Goal: Task Accomplishment & Management: Complete application form

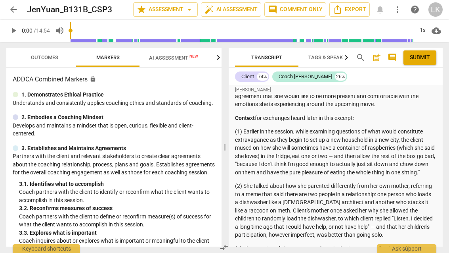
click at [48, 61] on span "Outcomes" at bounding box center [44, 57] width 46 height 11
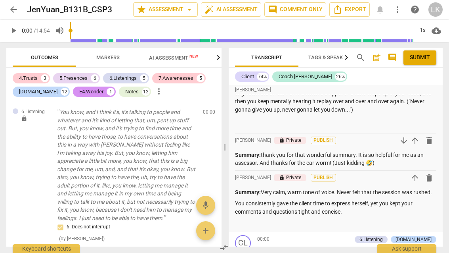
scroll to position [281, 0]
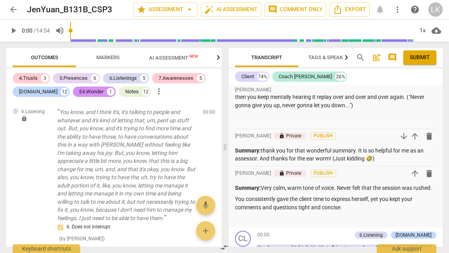
click at [362, 200] on p "You consistently gave the client time to express herself, yet you kept your com…" at bounding box center [336, 203] width 202 height 16
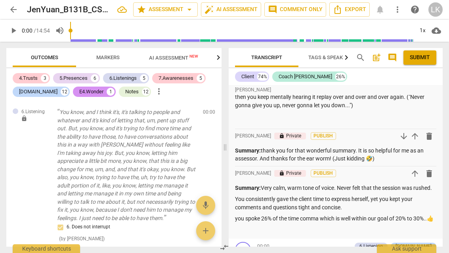
scroll to position [0, 0]
click at [277, 146] on p "Summary: thank you for that wonderful summary. It is so helpful for me as an as…" at bounding box center [336, 154] width 202 height 16
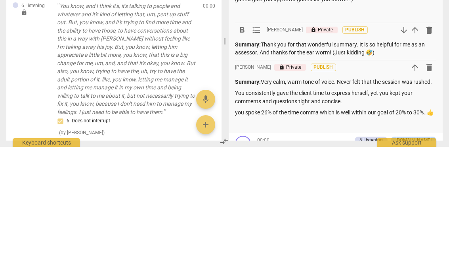
click at [268, 184] on p "Summary: Very calm, warm tone of voice. Never felt that the session was rushed." at bounding box center [336, 188] width 202 height 8
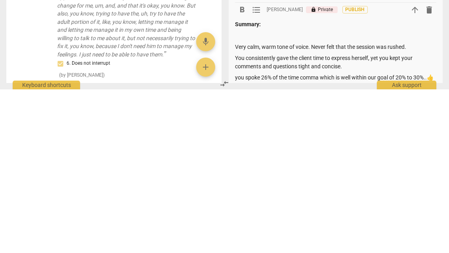
click at [243, 195] on p at bounding box center [336, 199] width 202 height 8
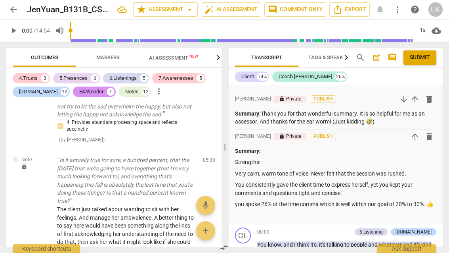
scroll to position [1959, 0]
click at [282, 206] on p "you spoke 26% of the time comma which is well within our goal of 20% to 30%..👍" at bounding box center [336, 204] width 202 height 8
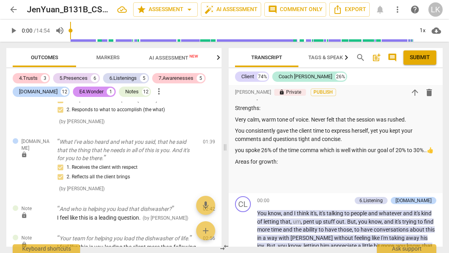
scroll to position [377, 0]
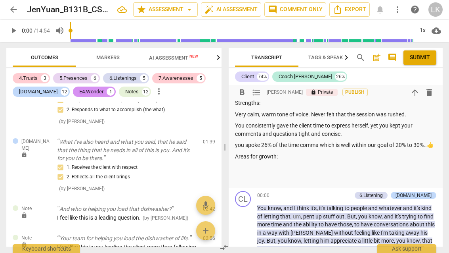
click at [304, 154] on p "Areas for growth:" at bounding box center [336, 156] width 202 height 8
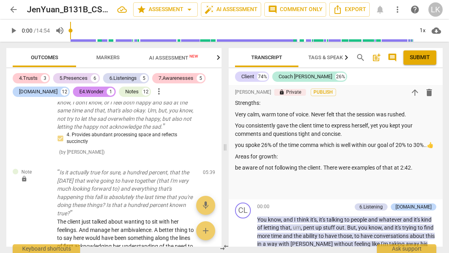
scroll to position [1949, 0]
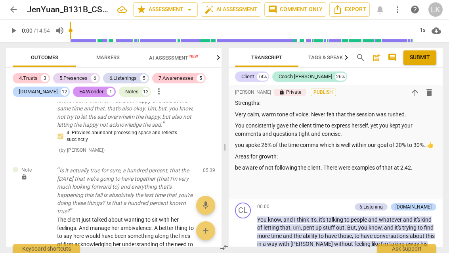
click at [428, 165] on p "be aware of not following the client. There were examples of that at 2:42." at bounding box center [336, 167] width 202 height 8
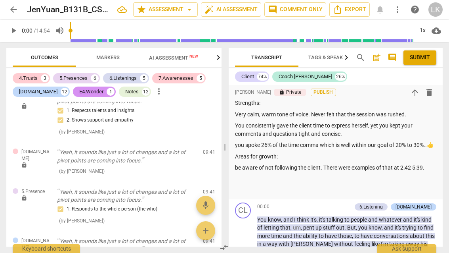
scroll to position [4245, 0]
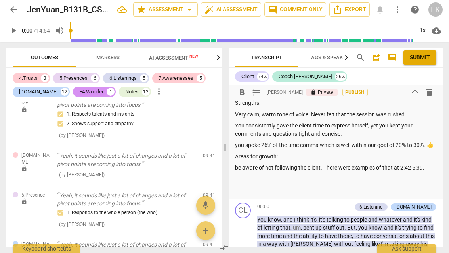
click at [263, 144] on p "you spoke 26% of the time comma which is well within our goal of 20% to 30%..👍" at bounding box center [336, 145] width 202 height 8
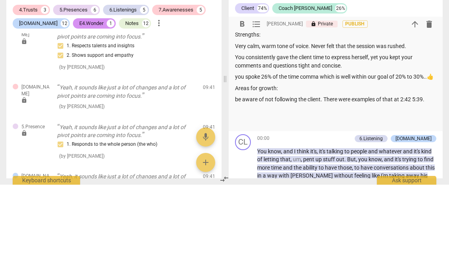
click at [246, 141] on p "you spoke 26% of the time comma which is well within our goal of 20% to 30%..👍" at bounding box center [336, 145] width 202 height 8
click at [443, 67] on div "Transcript Tags & Speakers Analytics search post_add comment Submit Client 74% …" at bounding box center [338, 147] width 224 height 211
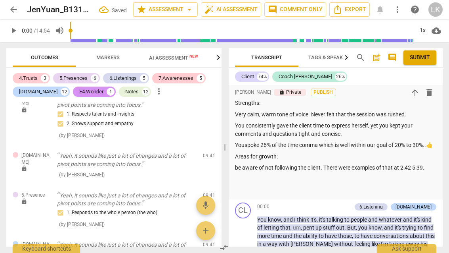
click at [250, 141] on p "Youspoke 26% of the time comma which is well within our goal of 20% to 30%..👍" at bounding box center [336, 145] width 202 height 8
click at [261, 144] on p "You spoke 26% of the time comma which is well within our goal of 20% to 30%..👍" at bounding box center [336, 145] width 202 height 8
click at [434, 141] on p "You spoke 26% of the time comma which is well within our goal of 20% to 30%." at bounding box center [336, 145] width 202 height 8
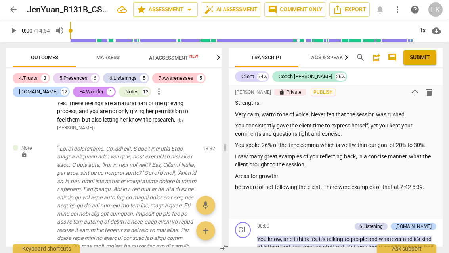
scroll to position [5146, 0]
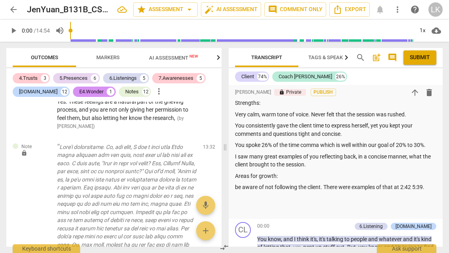
click at [324, 156] on p "I saw many great examples of you reflecting back, in a concise manner, what the…" at bounding box center [336, 160] width 202 height 16
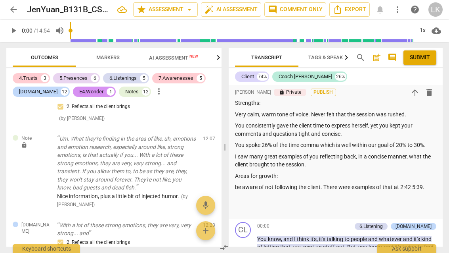
scroll to position [4948, 0]
click at [329, 156] on p "I saw many great examples of you reflecting back, in a concise manner, what the…" at bounding box center [336, 160] width 202 height 16
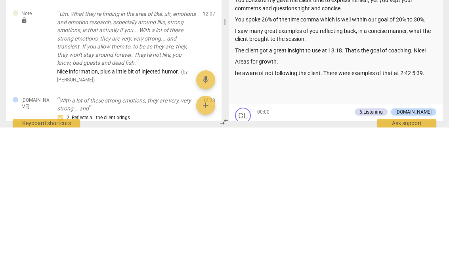
click at [246, 194] on p "be aware of not following the client. There were examples of that at 2:42 5:39." at bounding box center [336, 198] width 202 height 8
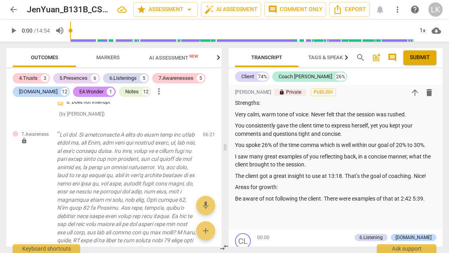
scroll to position [2917, 0]
click at [434, 194] on p "Be aware of not following the client. There were examples of that at 2:42 5:39." at bounding box center [336, 198] width 202 height 8
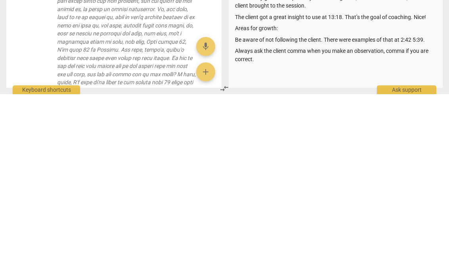
click at [407, 206] on p "Always ask the client comma when you make an observation, comma if you are corr…" at bounding box center [336, 214] width 202 height 16
click at [305, 206] on p "Always ask the client comma when you make an observation, if you are correct." at bounding box center [336, 210] width 202 height 8
click at [437, 206] on p "Always ask the client, when you make an observation, if you are correct." at bounding box center [336, 210] width 202 height 8
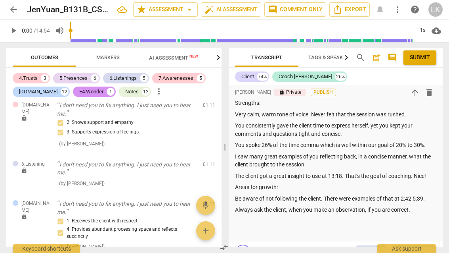
scroll to position [304, 0]
click at [423, 206] on p "Always ask the client, when you make an observation, if you are correct." at bounding box center [336, 210] width 202 height 8
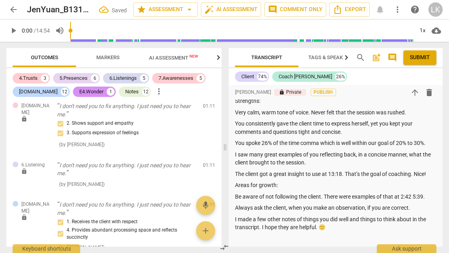
scroll to position [380, 0]
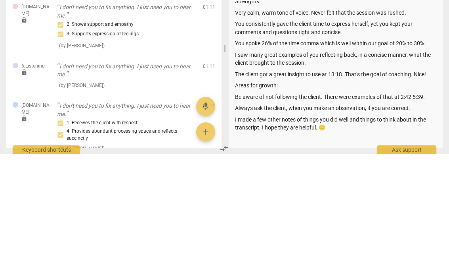
click at [267, 180] on p "Areas for growth:" at bounding box center [336, 184] width 202 height 8
click at [260, 85] on div "Summary: Strengths: Very calm, warm tone of voice. Never felt that the session …" at bounding box center [336, 169] width 202 height 168
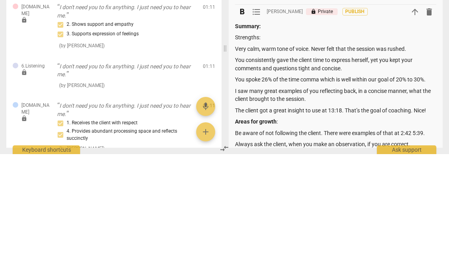
scroll to position [343, 0]
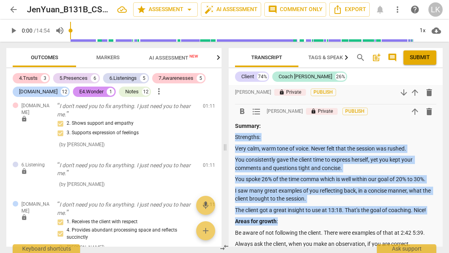
click at [286, 229] on p "Be aware of not following the client. There were examples of that at 2:42 5:39." at bounding box center [336, 233] width 202 height 8
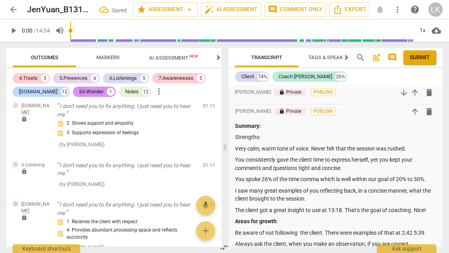
click at [255, 133] on p "Strengths:" at bounding box center [336, 137] width 202 height 8
click at [423, 62] on button "Submit" at bounding box center [420, 57] width 33 height 14
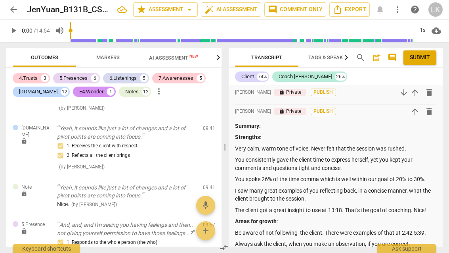
scroll to position [4358, 0]
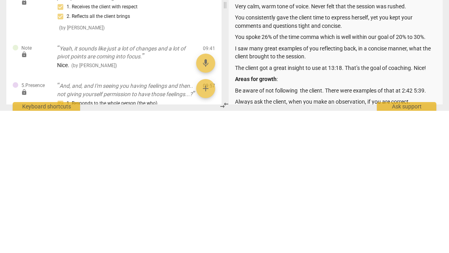
type textarea "I would say addresses current way of thinking.Well done."
type textarea "I would say addresses current way of thinkingWell done."
type textarea "I would say addresses current way of thinking Well done."
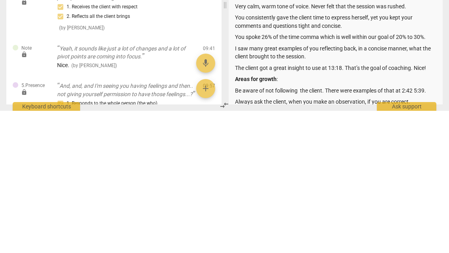
type textarea "I would say addresses current way of thinking iWell done."
type textarea "I would say addresses current way of thinking insWell done."
type textarea "I would say addresses current way of thinking insteWell done."
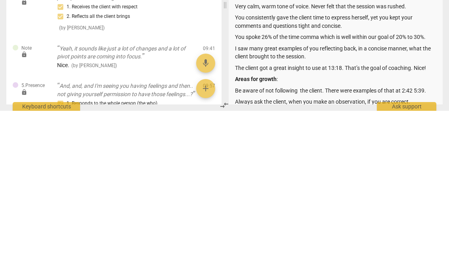
type textarea "I would say addresses current way of thinking insteWell done."
type textarea "I would say addresses current way of thinking insteadWell done."
type textarea "I would say addresses current way of thinking instead Well done."
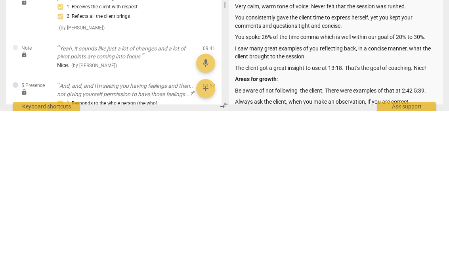
type textarea "I would say addresses current way of thinking instead of Well done."
type textarea "I would say addresses current way of thinking instead of ask Well done."
type textarea "I would say addresses current way of thinking instead of ask about Well done."
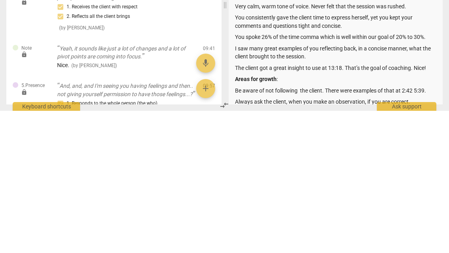
type textarea "I would say addresses current way of thinking instead of ask about Well done."
type textarea "I would say addresses current way of thinking instead of ask about currently We…"
type textarea "I would say addresses current way of thinking instead of asks about currently o…"
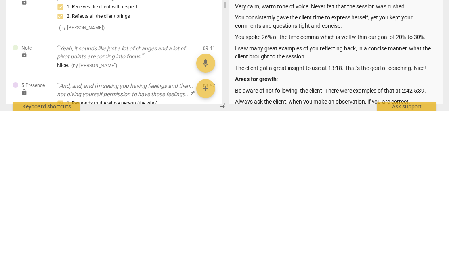
type textarea "I would say addresses current way of thinking instead of asks about current of …"
type textarea "I would say addresses current way of thinking instead of asks about currently w…"
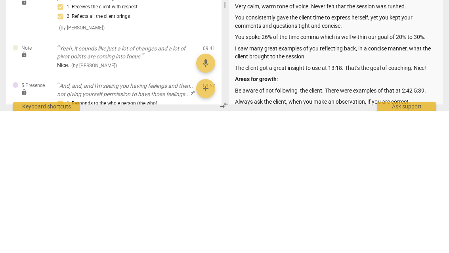
type textarea "I would say addresses current way of thinking instead of asks about currently w…"
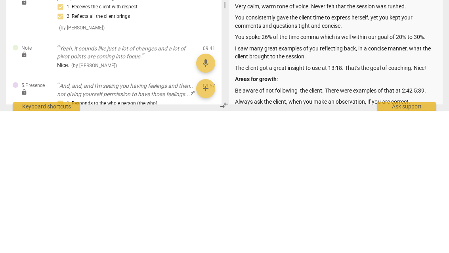
type textarea "I would say addresses current way of thinking instead of asks about currently w…"
type textarea "I would say addresses current way of thinking instead of asks about current way…"
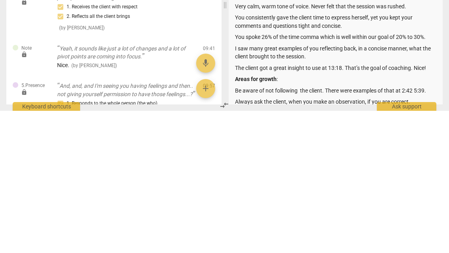
type textarea "I would say addresses current way of thinking instead of asks about current way…"
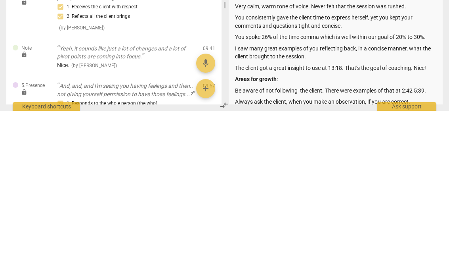
type textarea "I would say addresses current way of thinking instead of asks about current way…"
type textarea "I would say “addresses current way of thinking instead of asks about current wa…"
type textarea "I would say “addresses current way of thinkinginstead of asks about current way…"
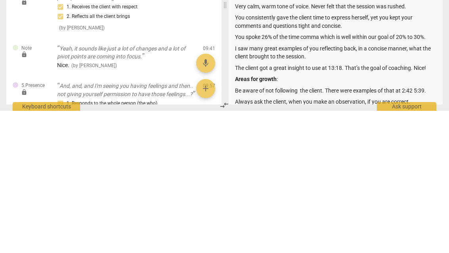
type textarea "I would say “addresses current way of thinkinginstead of asks about current way…"
type textarea "I would say “addresses current way of thinking”instead of asks about current wa…"
type textarea "I would say “addresses current way of thinking” instead of asks about current w…"
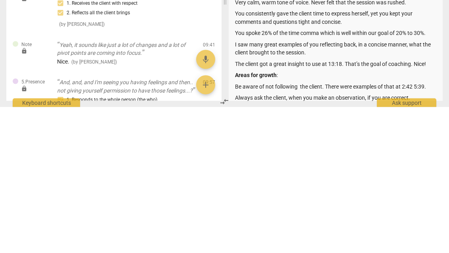
type textarea "I would say “addresses current way of thinking” instead of “asks about current …"
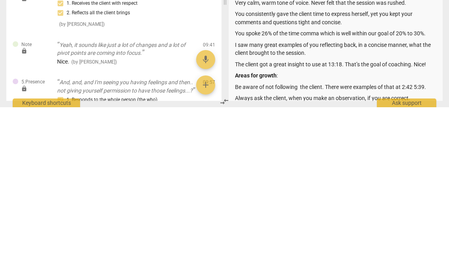
type textarea "I would say “addresses current way of thinking” instead of “asks about current …"
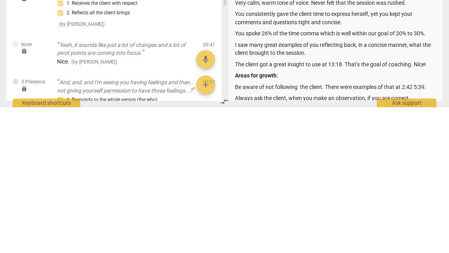
type textarea "I would say “addresses current way of thinking” instead of “asks about current …"
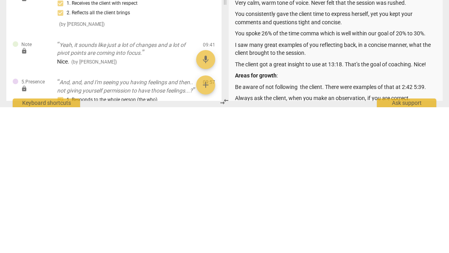
type textarea "I would say “addresses current way of thinking” instead of “asks about current …"
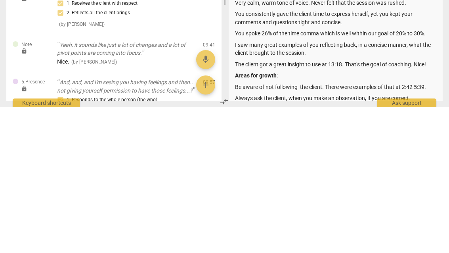
type textarea "I would say “addresses current way of thinking” instead of “asks about current …"
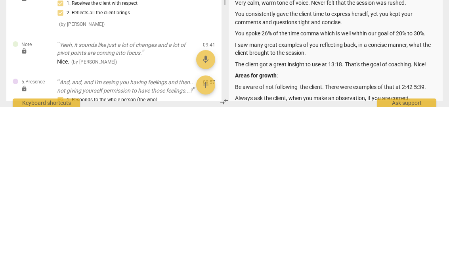
type textarea "I would say “addresses current way of thinking” instead of “asks about current …"
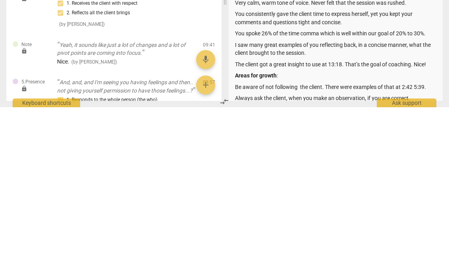
type textarea "I would say “addresses current way of thinking” instead of “asks about current …"
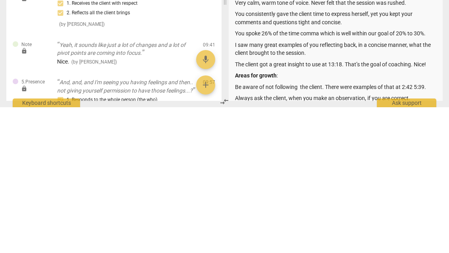
type textarea "I would say “addresses current way of thinking” instead of “asks about current …"
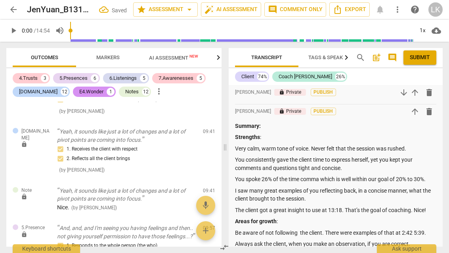
click at [428, 56] on span "Submit" at bounding box center [420, 58] width 20 height 8
